Goal: Transaction & Acquisition: Purchase product/service

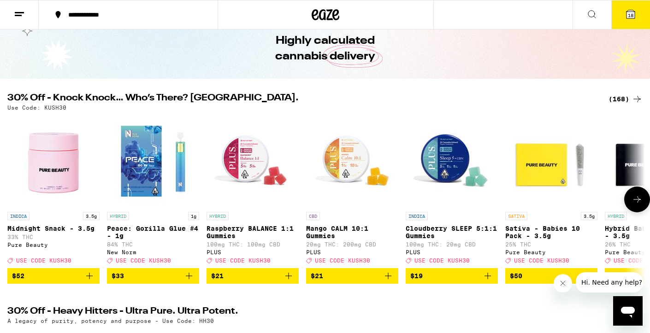
scroll to position [41, 0]
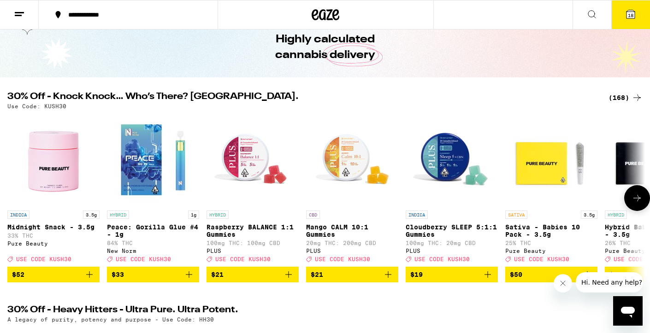
click at [637, 201] on icon at bounding box center [636, 198] width 11 height 11
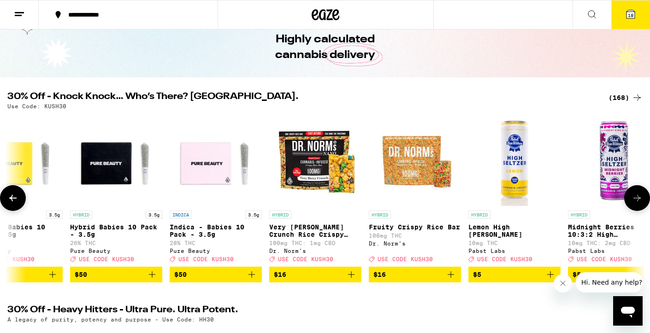
click at [637, 201] on icon at bounding box center [636, 198] width 11 height 11
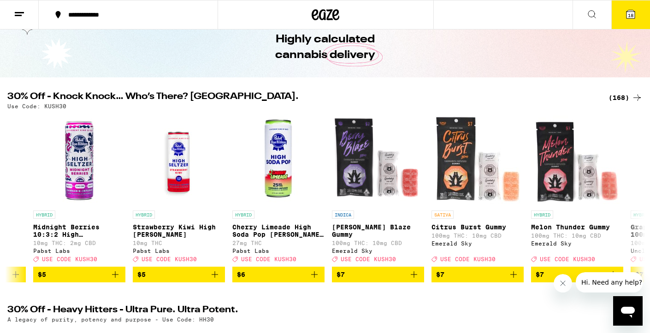
click at [628, 14] on span "18" at bounding box center [630, 15] width 6 height 6
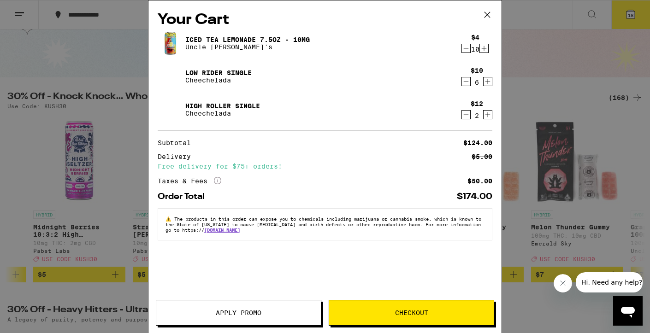
click at [486, 13] on icon at bounding box center [487, 15] width 14 height 14
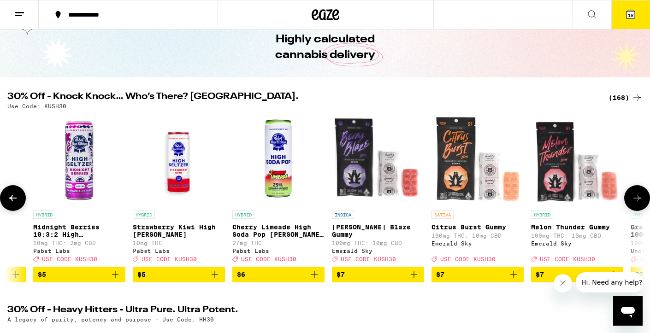
click at [315, 279] on icon "Add to bag" at bounding box center [314, 274] width 11 height 11
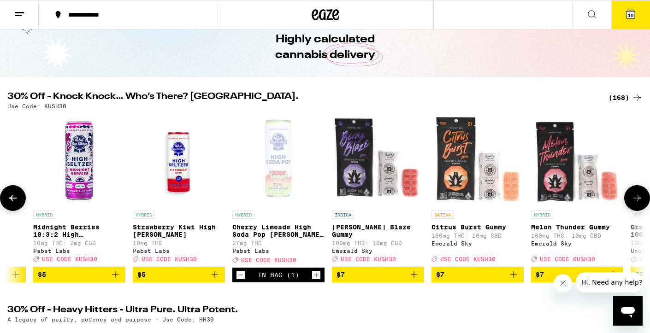
click at [315, 279] on icon "Increment" at bounding box center [316, 275] width 8 height 11
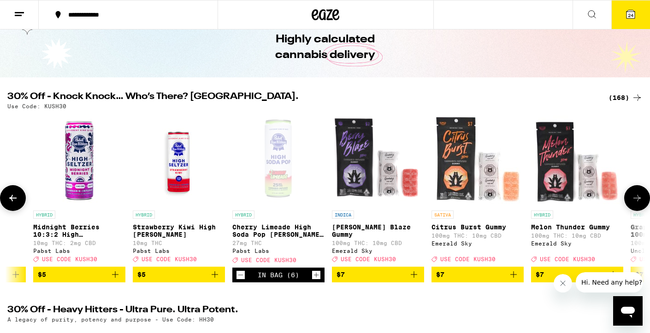
click at [214, 280] on icon "Add to bag" at bounding box center [214, 274] width 11 height 11
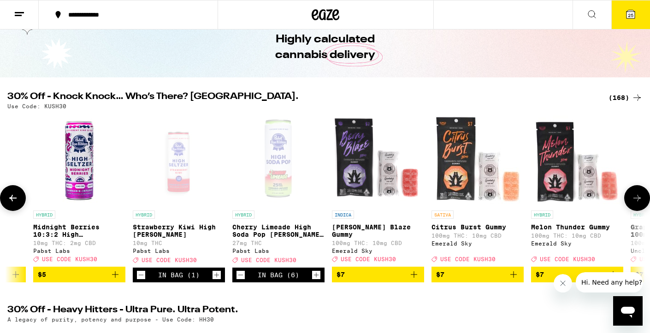
click at [217, 278] on icon "Increment" at bounding box center [216, 275] width 5 height 5
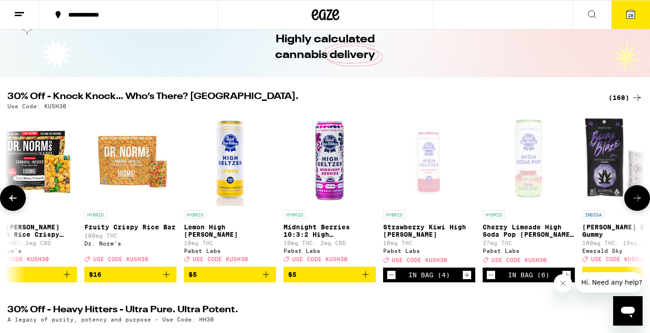
scroll to position [0, 807]
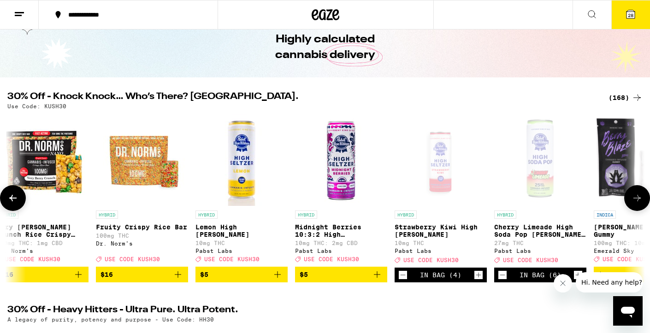
click at [278, 279] on icon "Add to bag" at bounding box center [277, 274] width 11 height 11
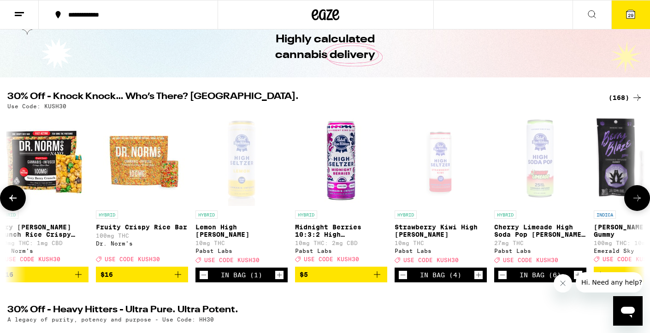
click at [278, 279] on icon "Increment" at bounding box center [279, 275] width 8 height 11
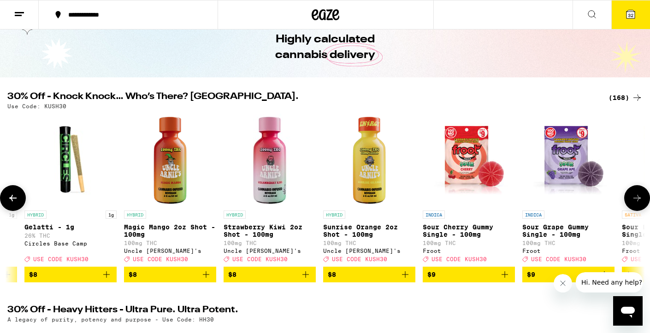
scroll to position [0, 2377]
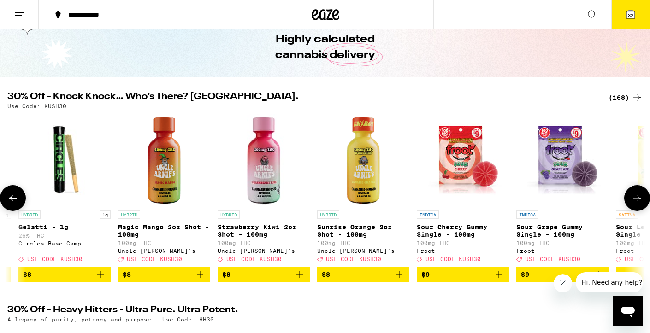
click at [198, 280] on icon "Add to bag" at bounding box center [199, 274] width 11 height 11
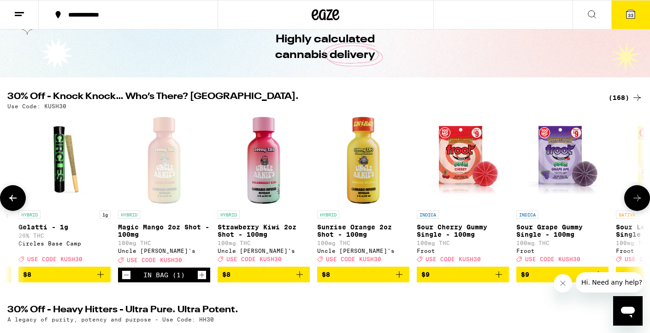
click at [127, 279] on icon "Decrement" at bounding box center [126, 275] width 8 height 11
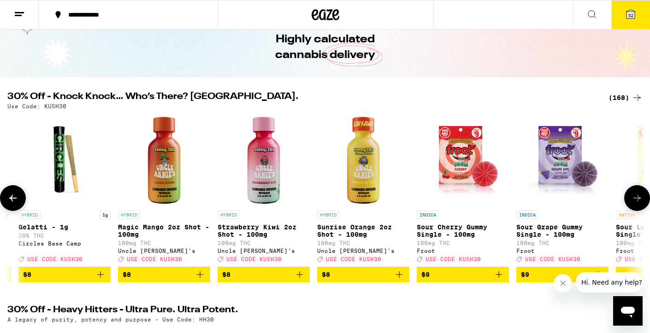
click at [639, 199] on icon at bounding box center [636, 198] width 11 height 11
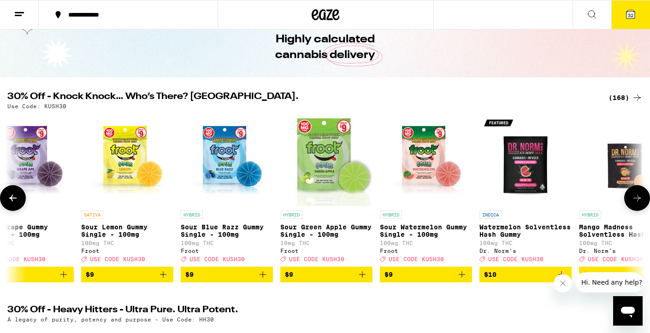
click at [639, 199] on icon at bounding box center [636, 198] width 11 height 11
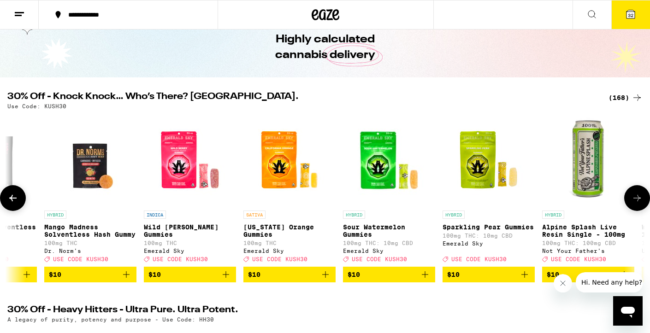
click at [639, 199] on icon at bounding box center [636, 198] width 11 height 11
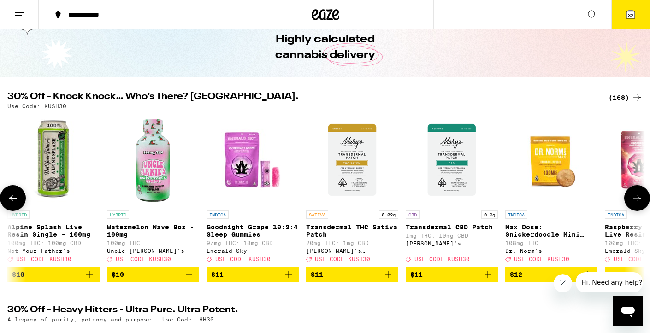
click at [188, 280] on icon "Add to bag" at bounding box center [188, 274] width 11 height 11
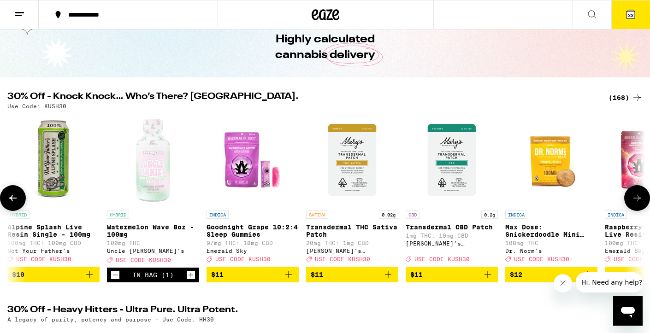
click at [637, 201] on icon at bounding box center [636, 198] width 11 height 11
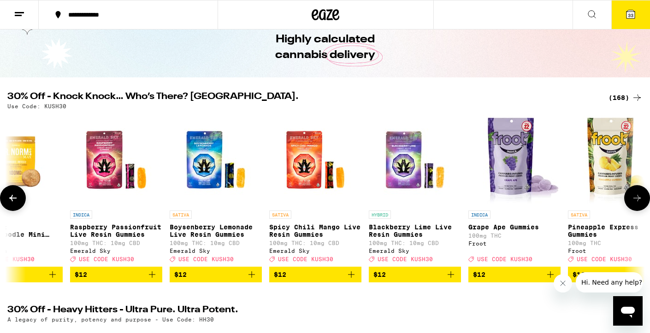
click at [637, 201] on icon at bounding box center [636, 198] width 11 height 11
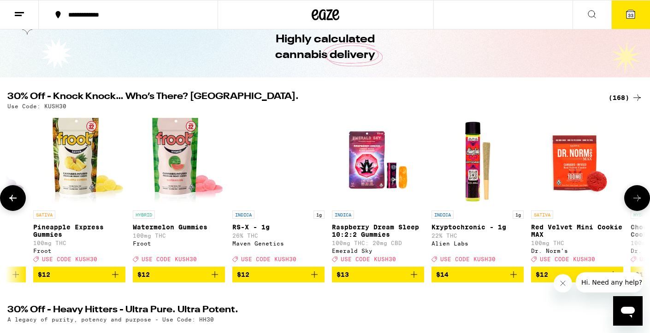
click at [637, 201] on icon at bounding box center [636, 198] width 11 height 11
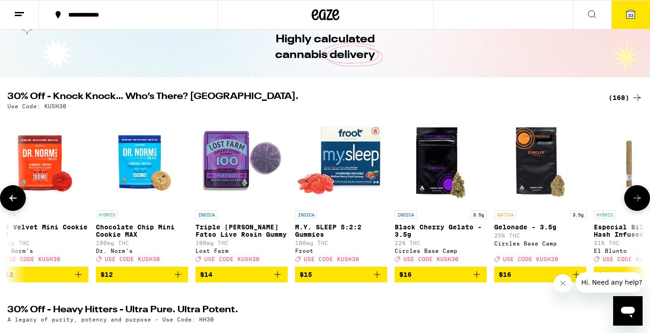
click at [637, 201] on icon at bounding box center [636, 198] width 11 height 11
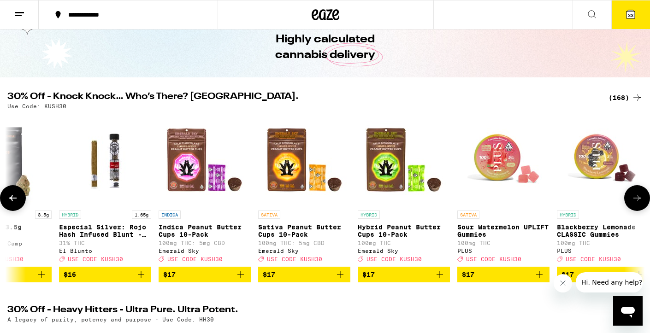
click at [637, 201] on icon at bounding box center [636, 198] width 11 height 11
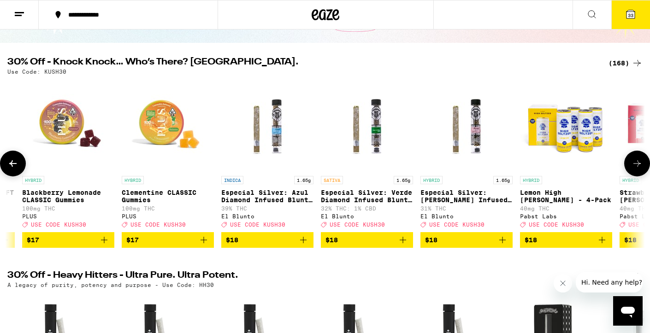
scroll to position [79, 0]
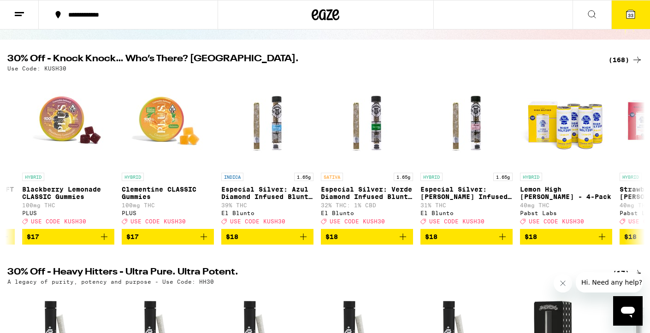
click at [632, 13] on span "33" at bounding box center [630, 15] width 6 height 6
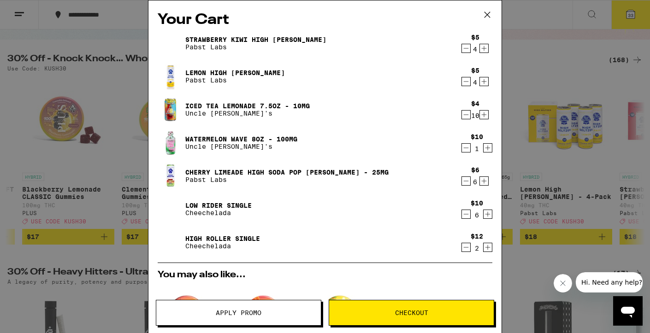
click at [467, 82] on icon "Decrement" at bounding box center [466, 81] width 8 height 11
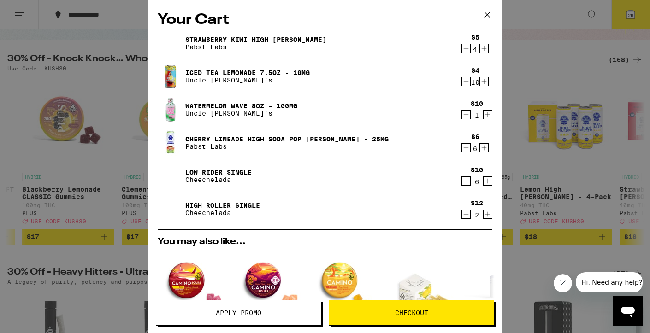
click at [463, 82] on icon "Decrement" at bounding box center [466, 81] width 8 height 11
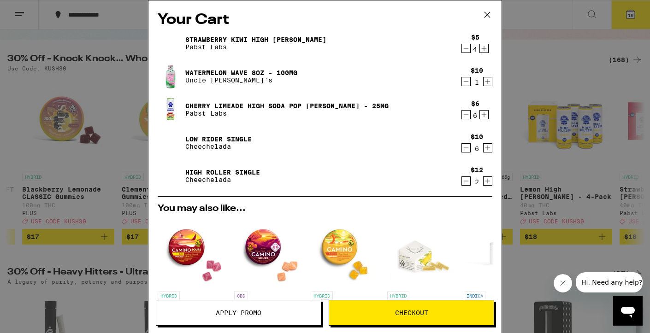
click at [487, 14] on icon at bounding box center [487, 15] width 14 height 14
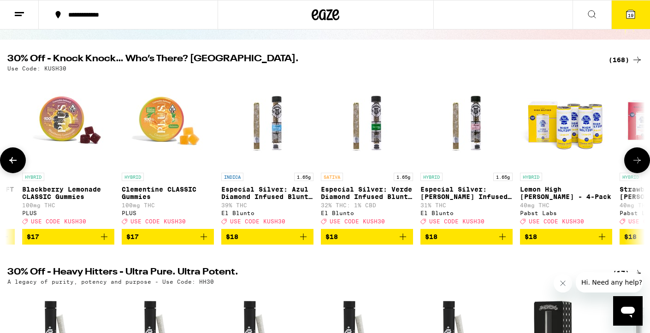
click at [562, 242] on span "$18" at bounding box center [565, 236] width 83 height 11
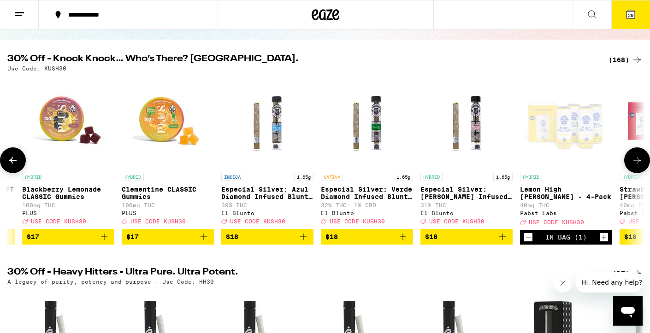
click at [639, 161] on icon at bounding box center [636, 160] width 11 height 11
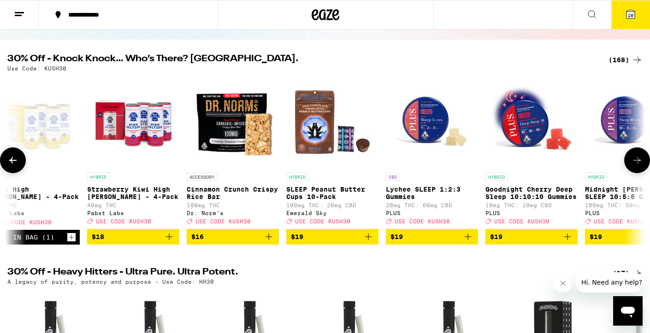
scroll to position [0, 7187]
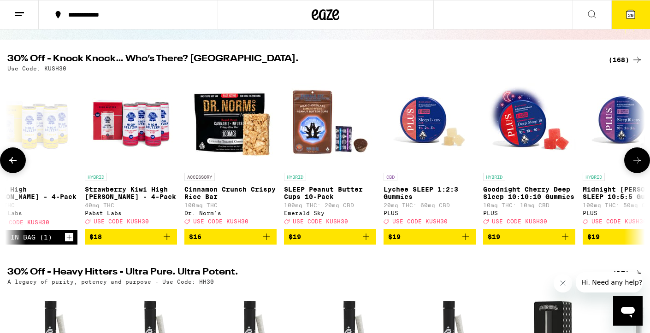
click at [158, 242] on span "$18" at bounding box center [130, 236] width 83 height 11
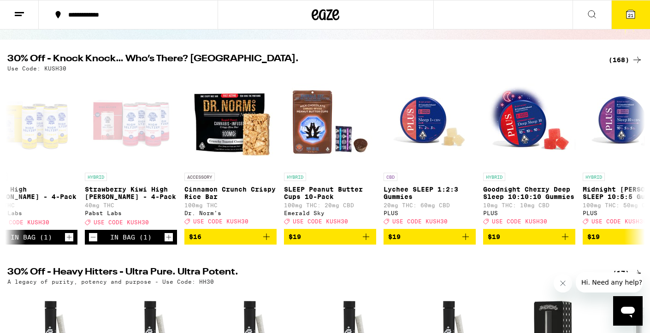
click at [631, 14] on span "21" at bounding box center [630, 15] width 6 height 6
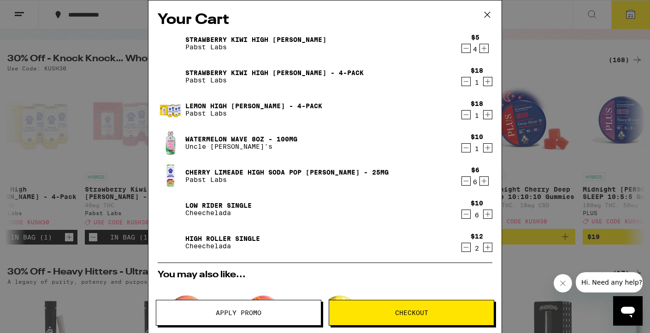
click at [466, 47] on icon "Decrement" at bounding box center [466, 48] width 8 height 11
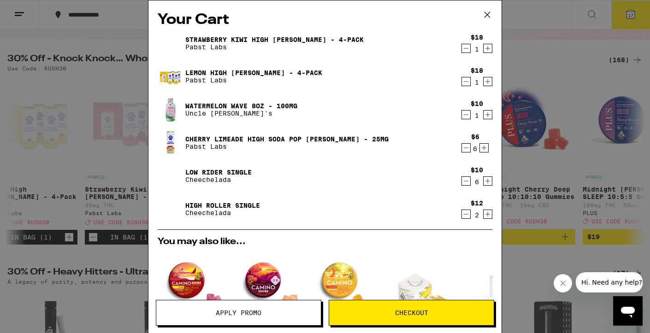
click at [487, 13] on icon at bounding box center [487, 15] width 14 height 14
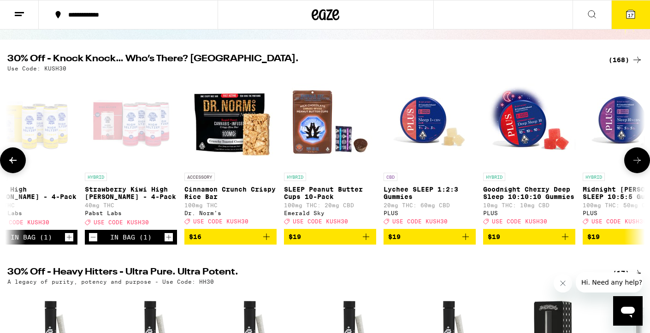
click at [637, 160] on icon at bounding box center [636, 160] width 11 height 11
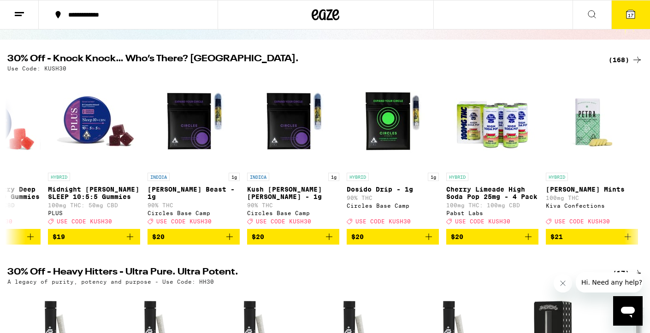
click at [628, 11] on icon at bounding box center [630, 14] width 8 height 8
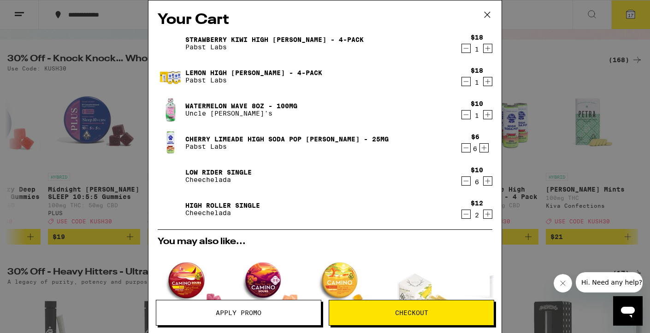
click at [465, 147] on icon "Decrement" at bounding box center [466, 147] width 8 height 11
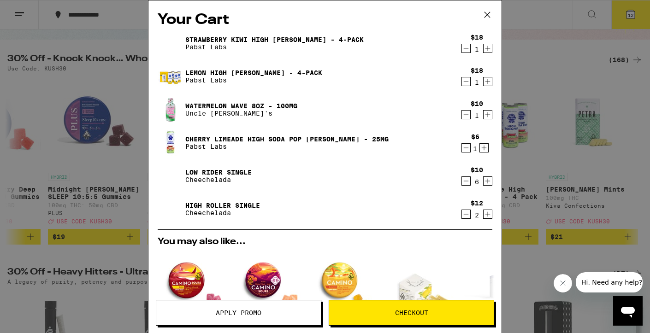
click at [465, 147] on icon "Decrement" at bounding box center [466, 147] width 8 height 11
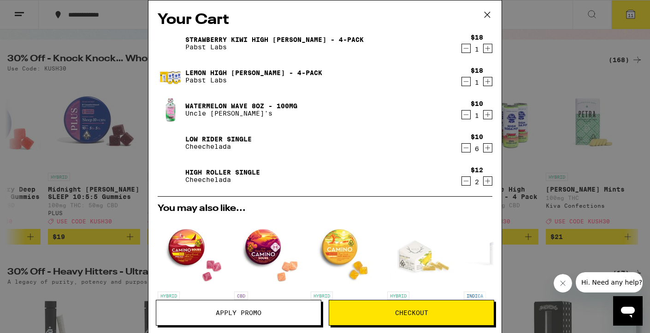
click at [487, 12] on icon at bounding box center [487, 15] width 14 height 14
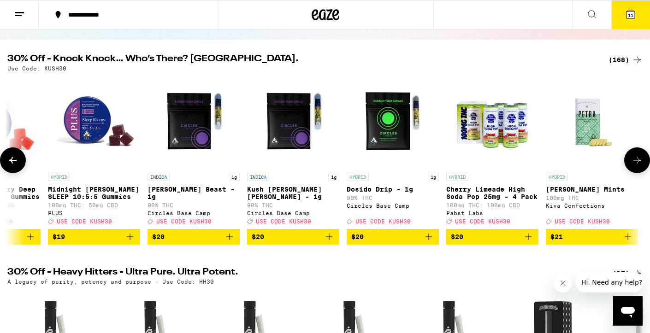
click at [497, 240] on span "$20" at bounding box center [492, 236] width 83 height 11
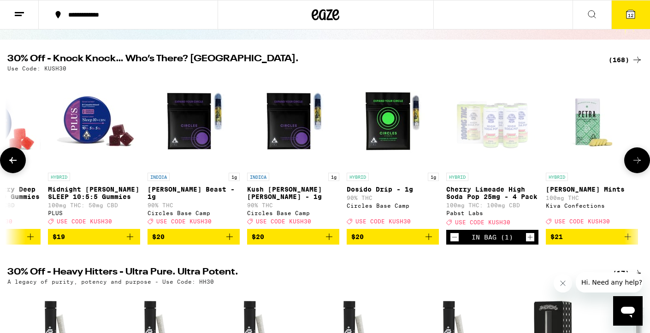
click at [639, 162] on icon at bounding box center [636, 160] width 11 height 11
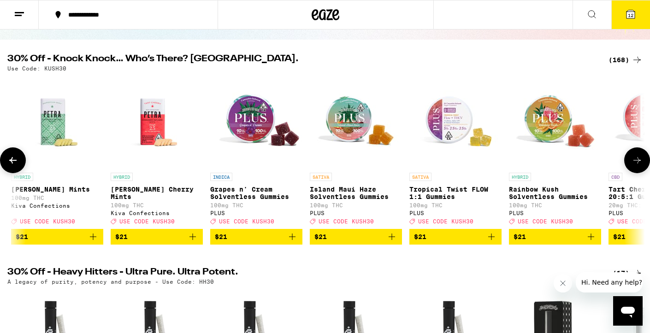
click at [639, 162] on icon at bounding box center [636, 160] width 11 height 11
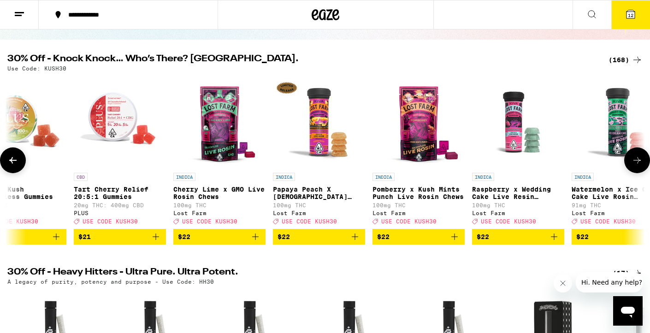
click at [639, 162] on icon at bounding box center [636, 160] width 11 height 11
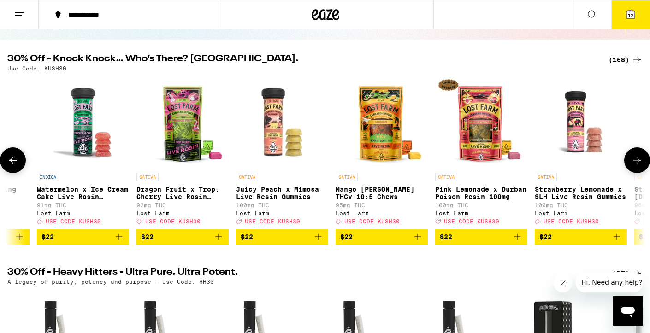
click at [639, 162] on icon at bounding box center [636, 160] width 11 height 11
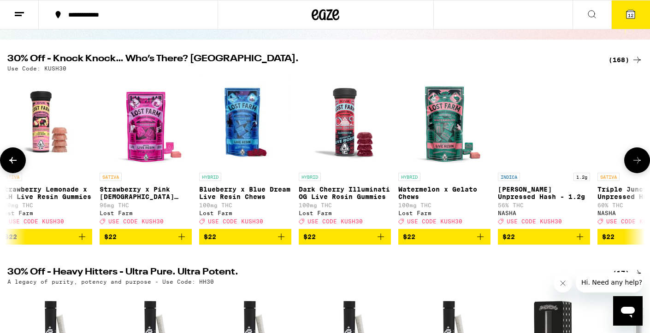
click at [639, 162] on icon at bounding box center [636, 160] width 11 height 11
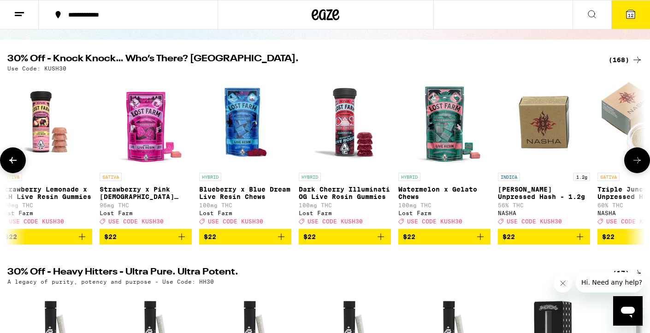
scroll to position [0, 10394]
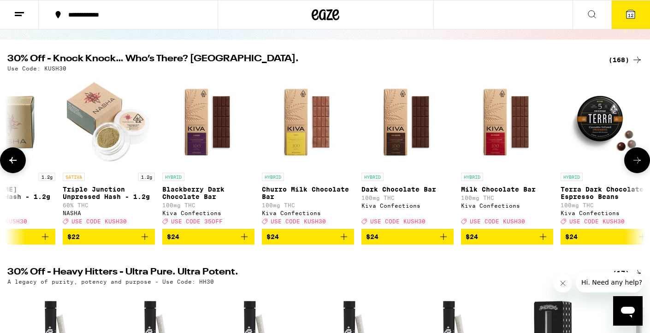
click at [639, 162] on icon at bounding box center [636, 160] width 11 height 11
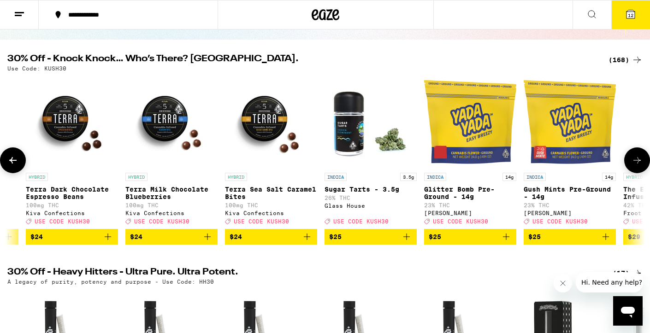
click at [639, 162] on icon at bounding box center [636, 160] width 11 height 11
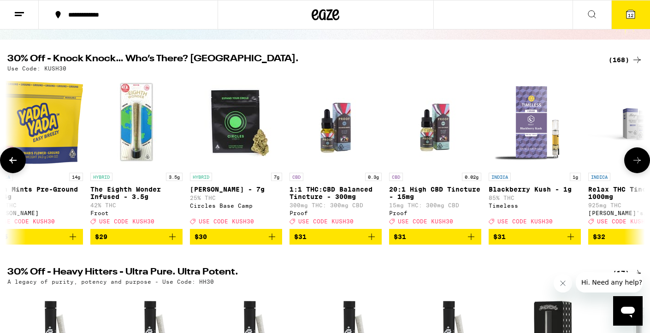
scroll to position [0, 11463]
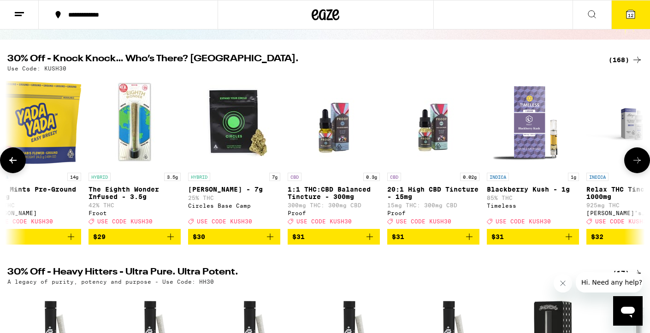
click at [639, 162] on icon at bounding box center [636, 160] width 11 height 11
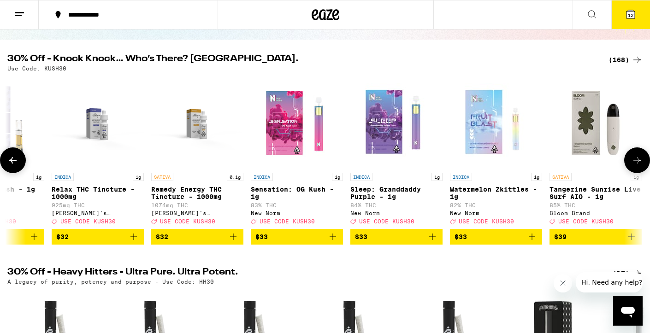
click at [639, 162] on icon at bounding box center [636, 160] width 11 height 11
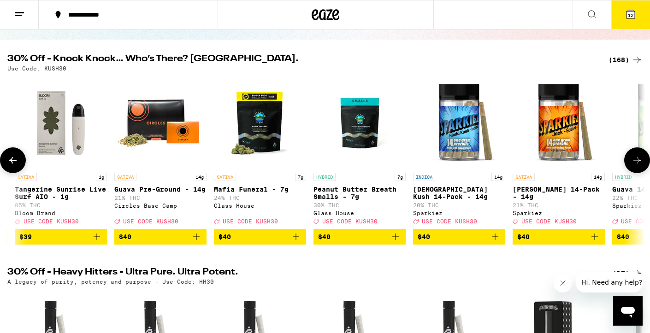
click at [639, 162] on icon at bounding box center [636, 160] width 11 height 11
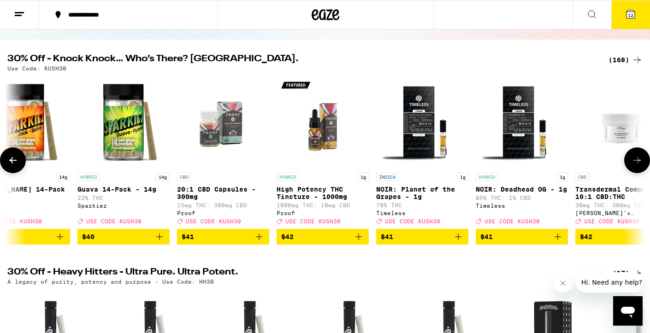
click at [639, 162] on icon at bounding box center [636, 160] width 11 height 11
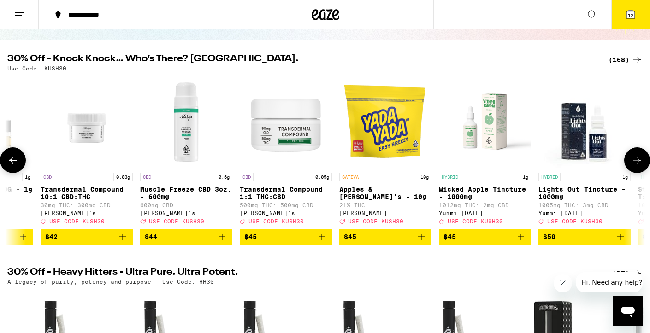
click at [639, 162] on icon at bounding box center [636, 160] width 11 height 11
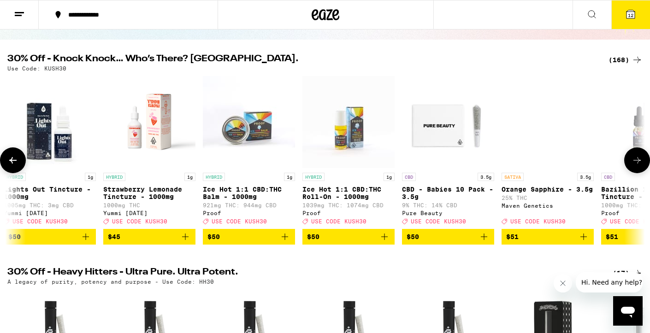
click at [639, 162] on icon at bounding box center [636, 160] width 11 height 11
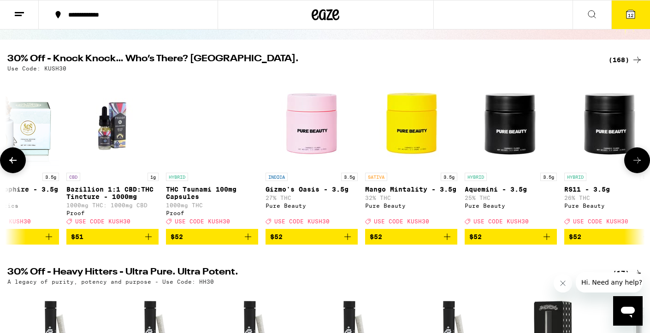
click at [639, 162] on icon at bounding box center [636, 160] width 11 height 11
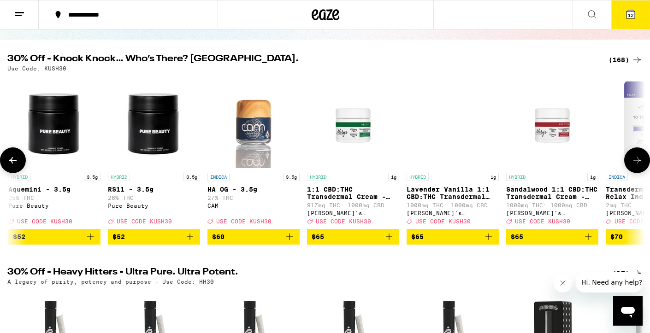
scroll to position [0, 15204]
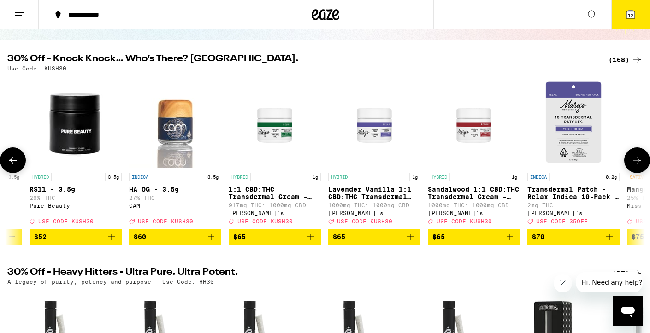
click at [639, 162] on icon at bounding box center [636, 160] width 11 height 11
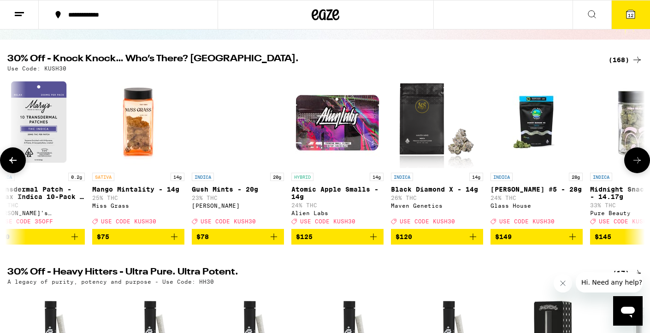
click at [639, 162] on icon at bounding box center [636, 160] width 11 height 11
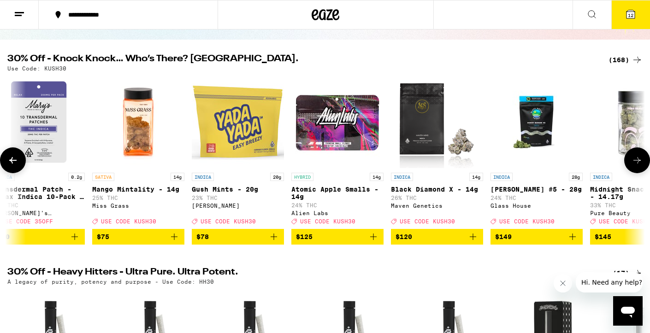
scroll to position [0, 16084]
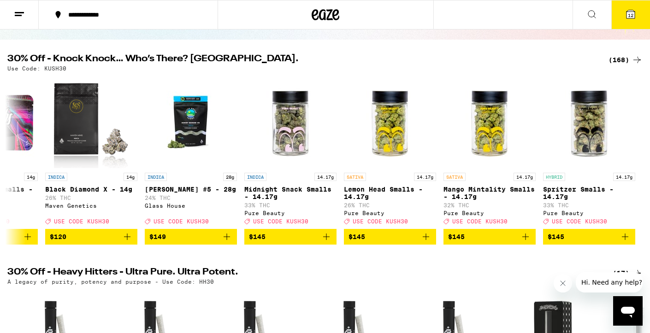
click at [629, 12] on span "12" at bounding box center [630, 15] width 6 height 6
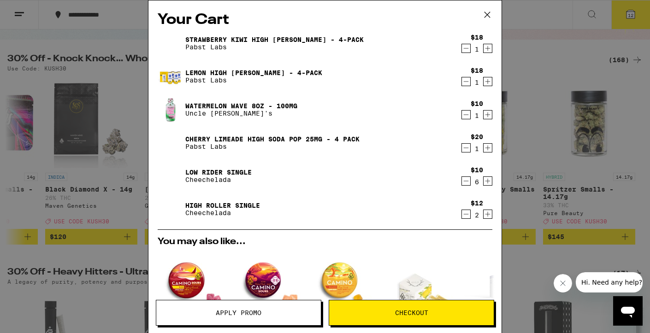
click at [246, 311] on span "Apply Promo" at bounding box center [239, 313] width 46 height 6
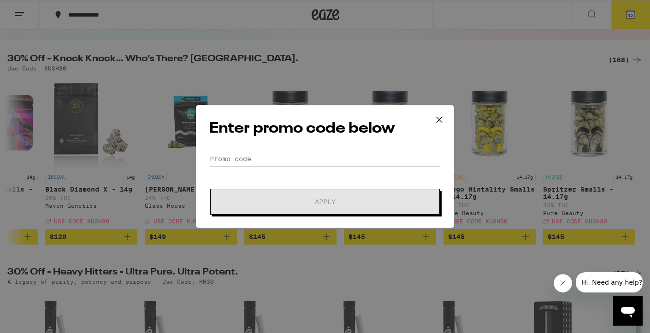
click at [242, 153] on input "Promo Code" at bounding box center [324, 159] width 231 height 14
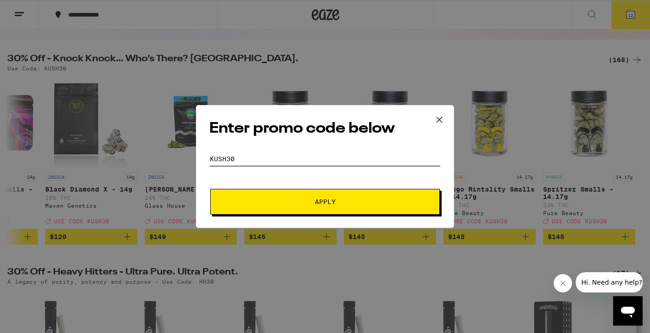
type input "KUSH30"
click at [323, 200] on span "Apply" at bounding box center [325, 202] width 21 height 6
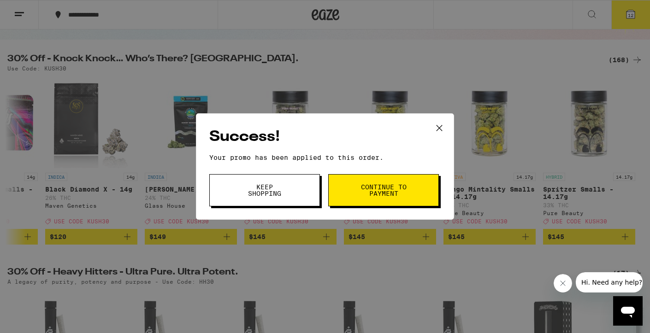
click at [389, 189] on span "Continue to payment" at bounding box center [383, 190] width 47 height 13
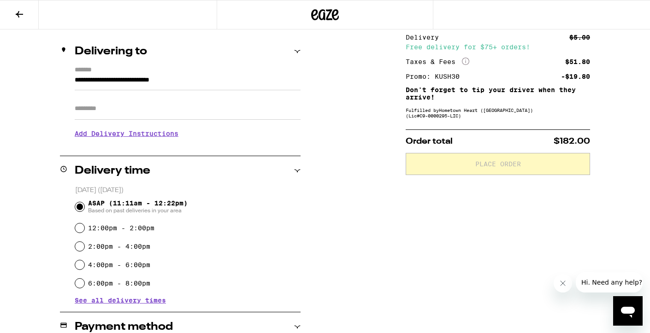
scroll to position [101, 0]
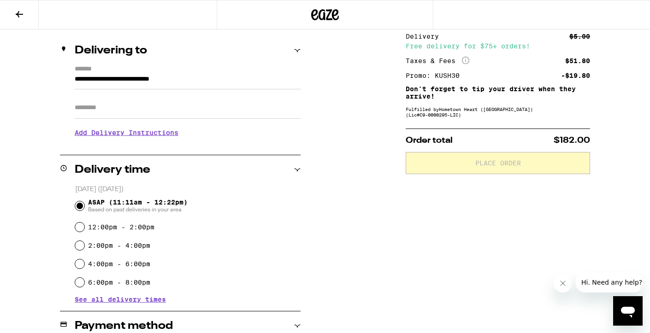
click at [80, 227] on input "12:00pm - 2:00pm" at bounding box center [79, 227] width 9 height 9
radio input "true"
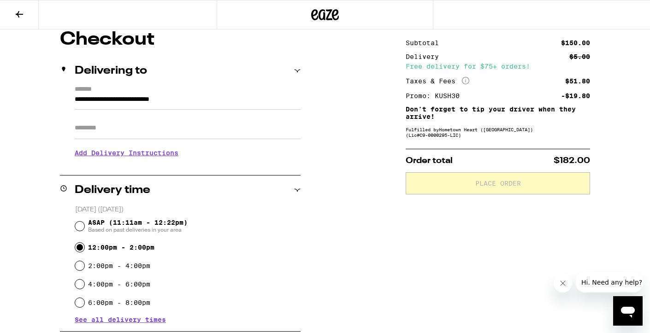
scroll to position [68, 0]
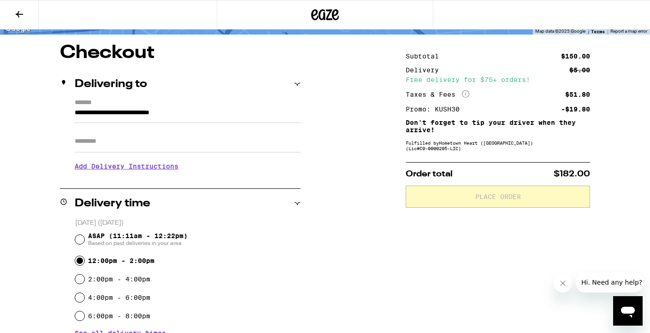
click at [169, 170] on h3 "Add Delivery Instructions" at bounding box center [188, 166] width 226 height 21
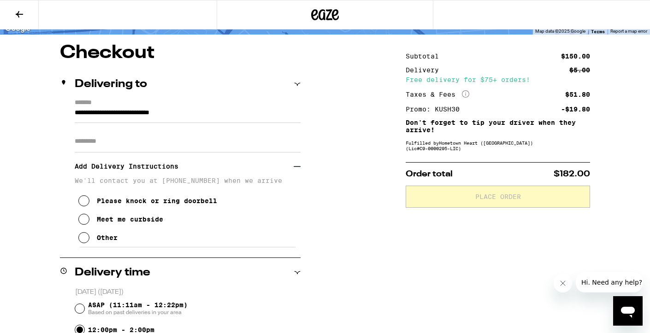
click at [85, 202] on icon at bounding box center [83, 200] width 11 height 11
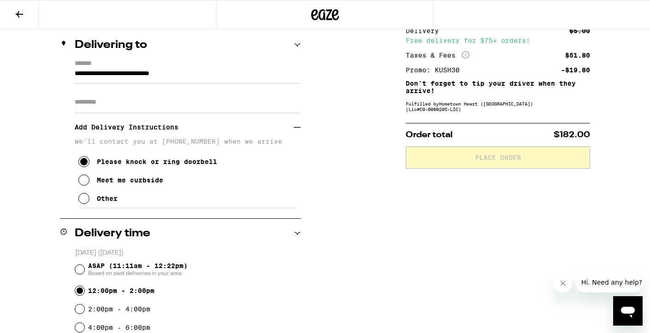
scroll to position [109, 0]
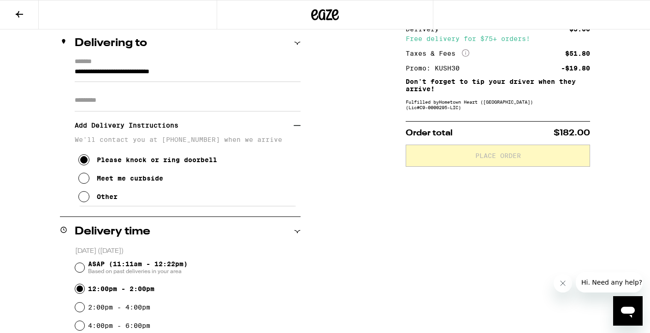
click at [84, 200] on icon at bounding box center [83, 196] width 11 height 11
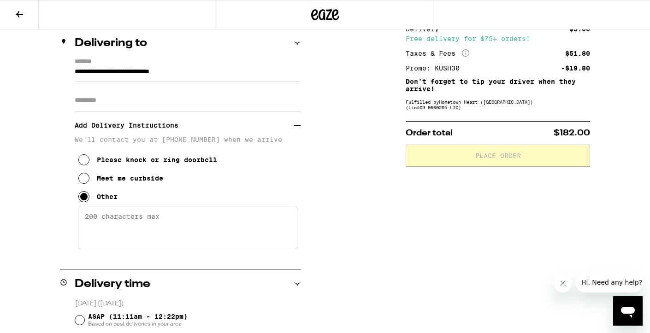
click at [114, 230] on textarea "Enter any other delivery instructions you want driver to know" at bounding box center [187, 227] width 219 height 43
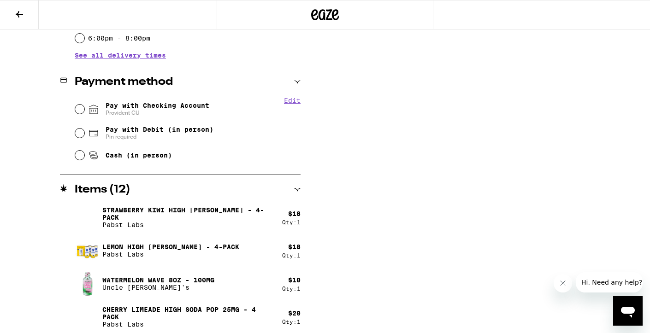
scroll to position [478, 0]
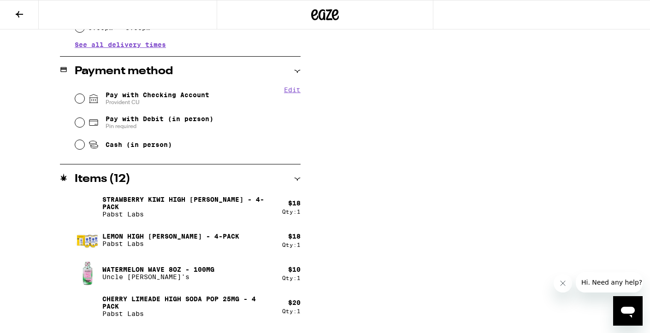
type textarea "Please ring doorbell and I'll show ID through the kitchen [DOMAIN_NAME] items b…"
click at [79, 99] on input "Pay with Checking Account Provident CU" at bounding box center [79, 98] width 9 height 9
radio input "true"
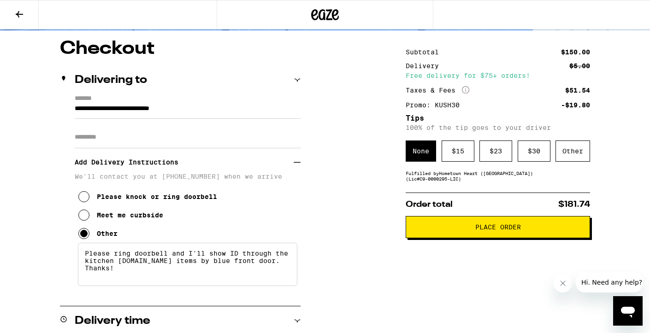
scroll to position [65, 0]
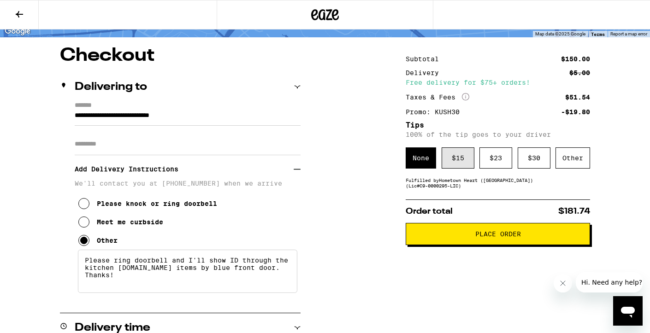
click at [461, 158] on div "$ 15" at bounding box center [457, 157] width 33 height 21
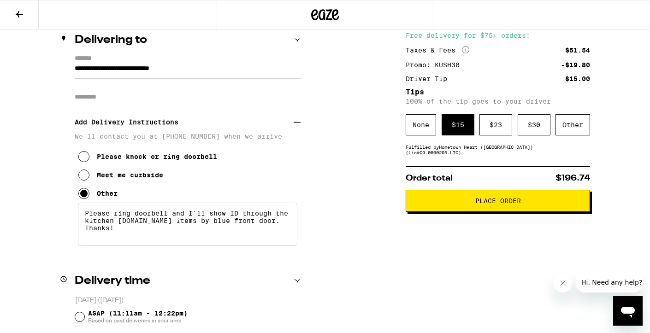
scroll to position [118, 0]
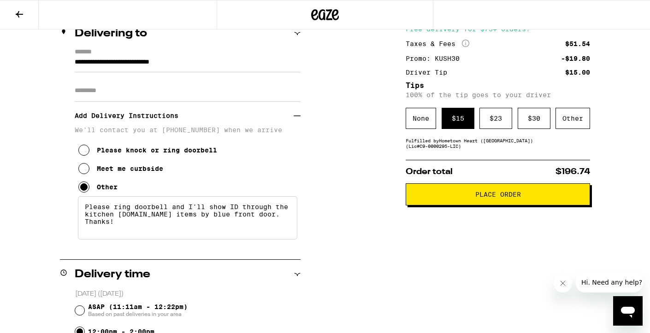
click at [492, 198] on span "Place Order" at bounding box center [498, 194] width 46 height 6
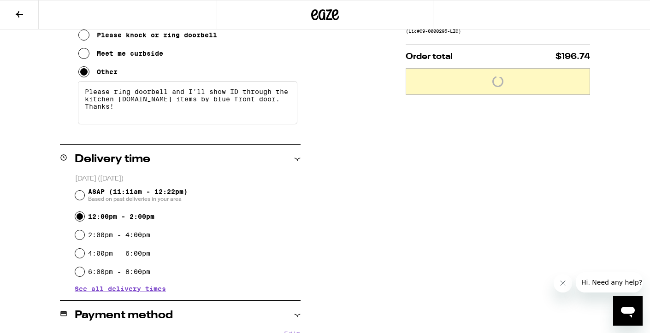
scroll to position [234, 0]
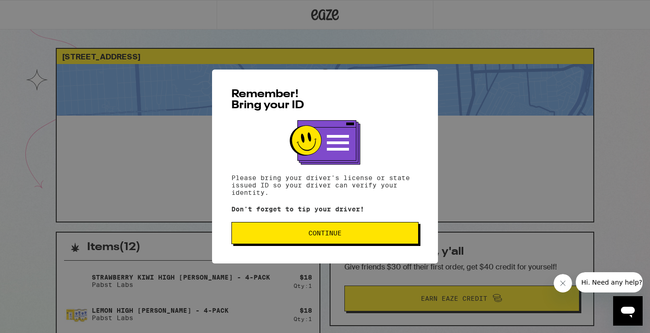
click at [320, 235] on span "Continue" at bounding box center [324, 233] width 33 height 6
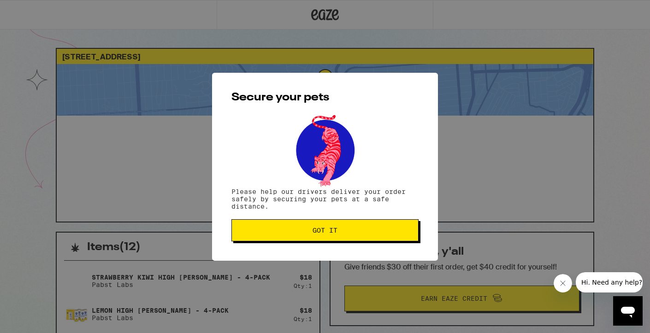
click at [322, 228] on span "Got it" at bounding box center [324, 230] width 25 height 6
